Goal: Information Seeking & Learning: Learn about a topic

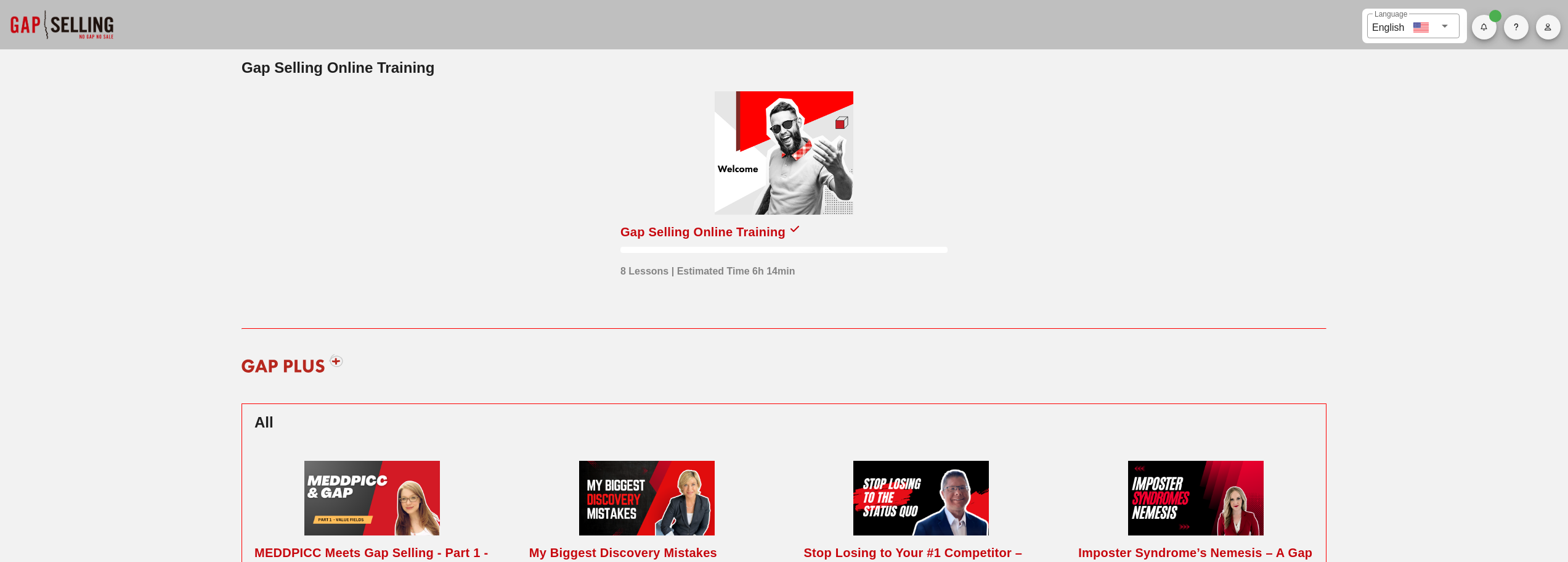
click at [791, 232] on icon at bounding box center [795, 228] width 9 height 10
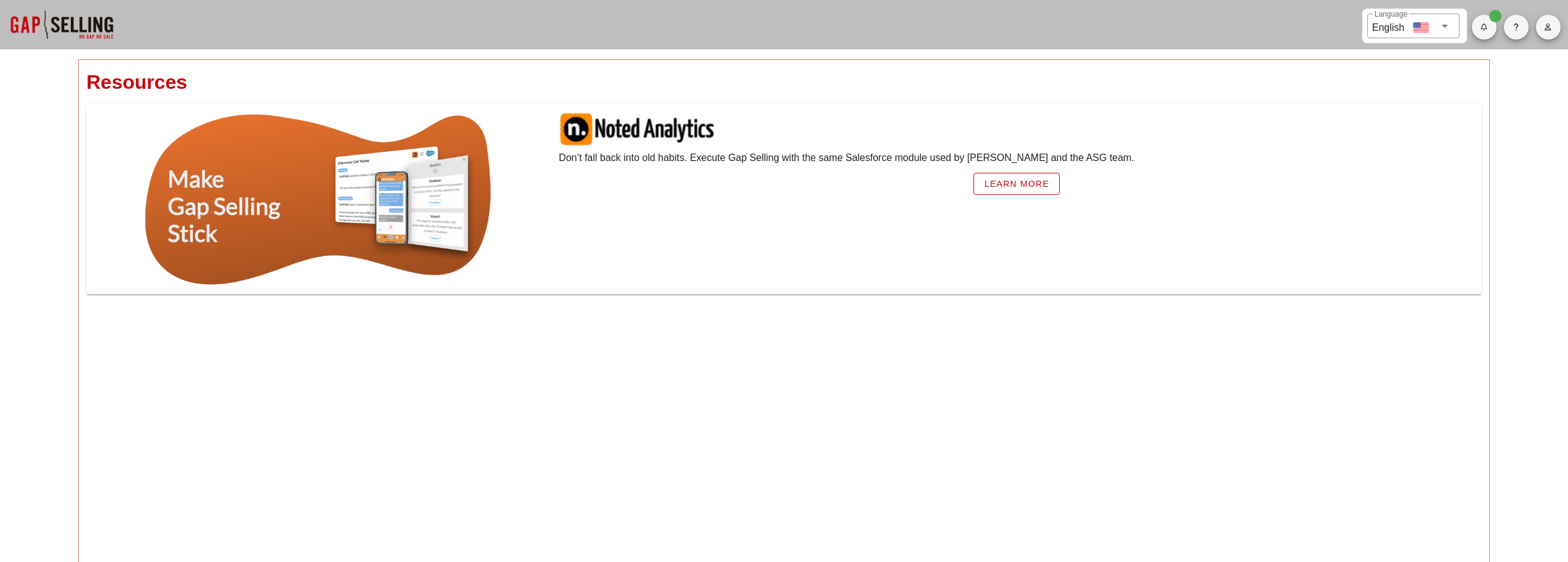
click at [83, 20] on div at bounding box center [61, 24] width 123 height 49
